Goal: Task Accomplishment & Management: Complete application form

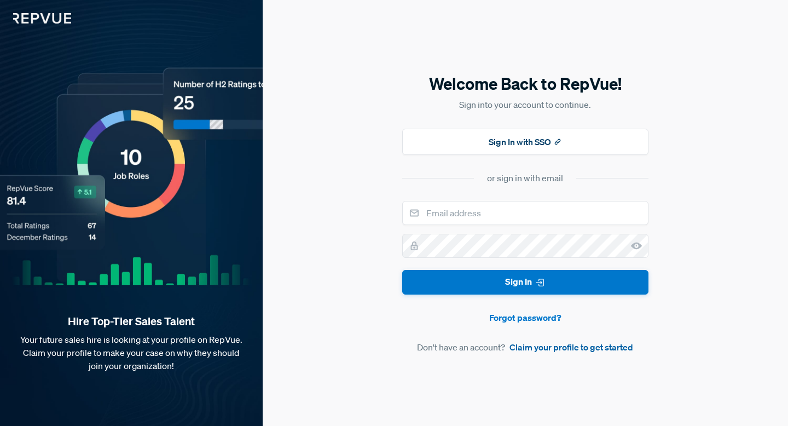
click at [560, 350] on link "Claim your profile to get started" at bounding box center [572, 346] width 124 height 13
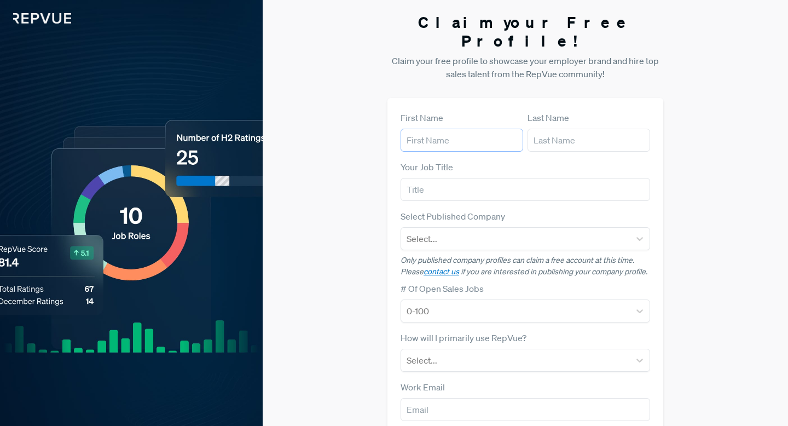
click at [412, 129] on input "text" at bounding box center [462, 140] width 123 height 23
type input "[PERSON_NAME]"
type input "[EMAIL_ADDRESS][DOMAIN_NAME]"
click at [435, 178] on input "text" at bounding box center [526, 189] width 250 height 23
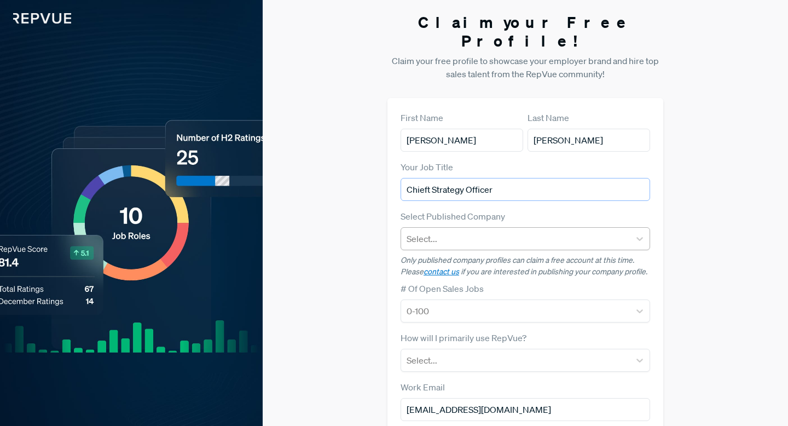
type input "Chieft Strategy Officer"
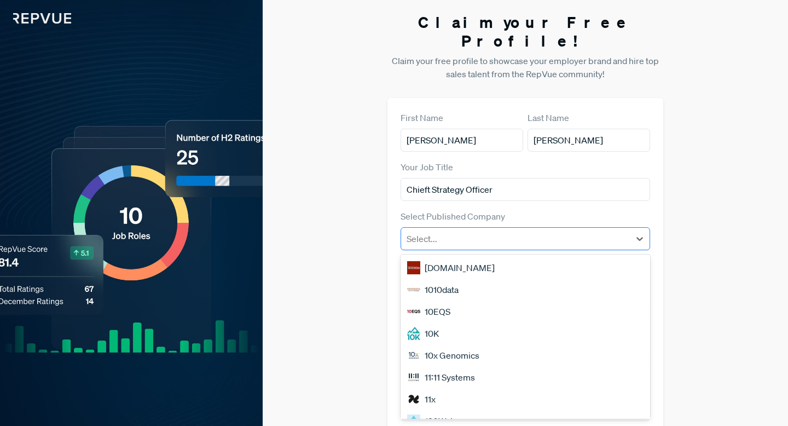
click at [432, 231] on div at bounding box center [516, 238] width 218 height 15
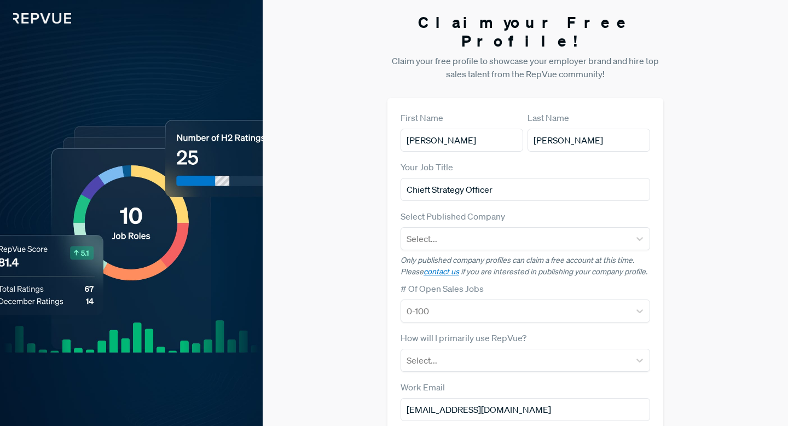
click at [350, 206] on div "Claim your Free Profile! Claim your free profile to showcase your employer bran…" at bounding box center [525, 275] width 525 height 551
click at [230, 66] on div "Hire Top-Tier Sales Talent Your future sales hire is looking at your profile on…" at bounding box center [131, 275] width 263 height 551
